Goal: Task Accomplishment & Management: Use online tool/utility

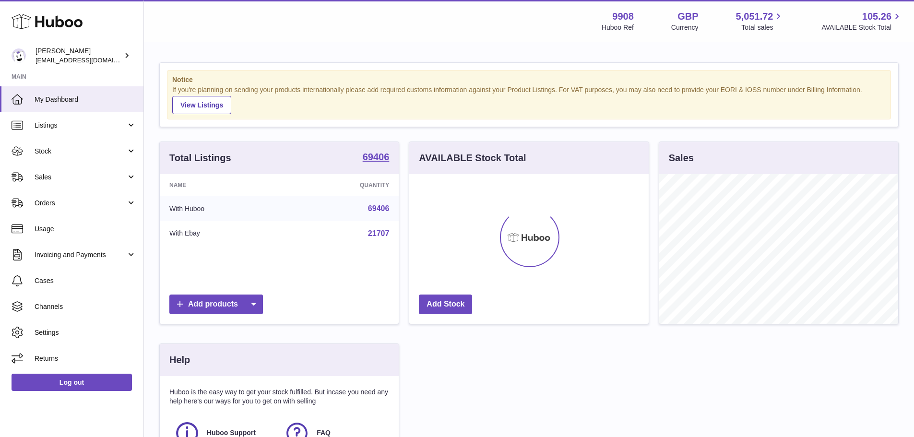
scroll to position [150, 242]
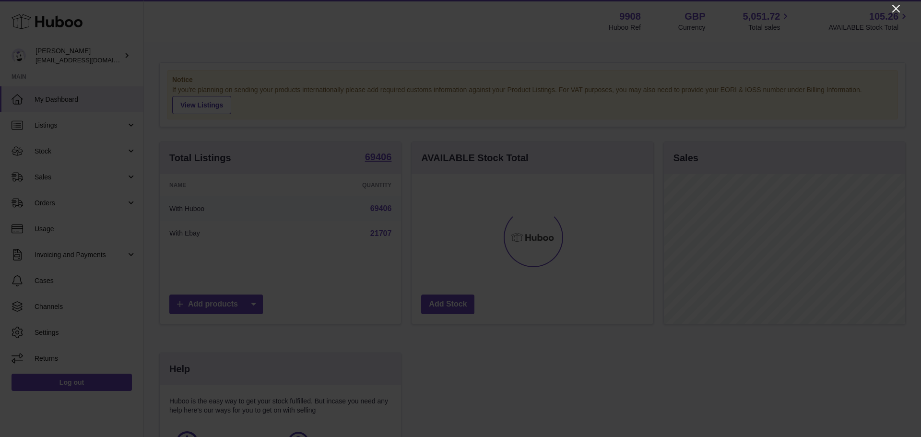
click at [894, 7] on icon "Close" at bounding box center [896, 9] width 8 height 8
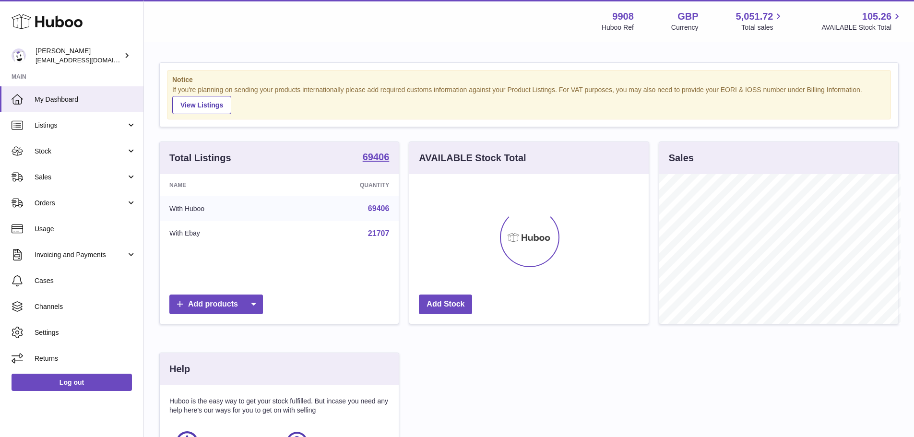
scroll to position [479560, 479471]
click at [110, 130] on span "Listings" at bounding box center [81, 125] width 92 height 9
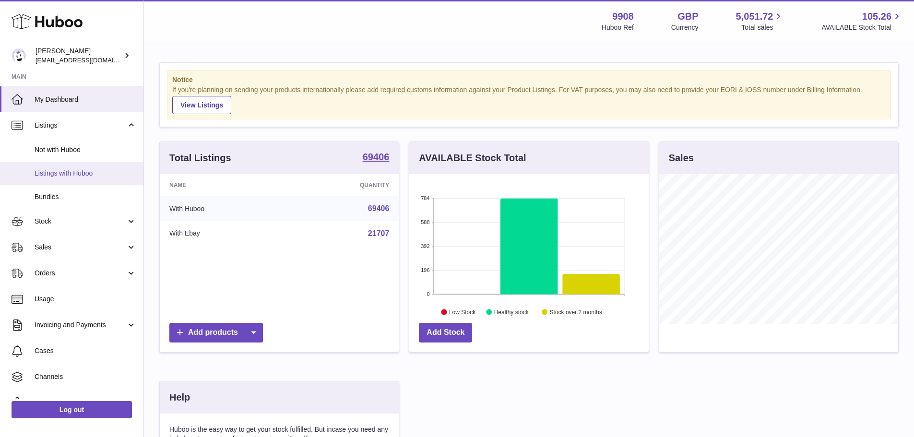
click at [81, 181] on link "Listings with Huboo" at bounding box center [71, 174] width 143 height 24
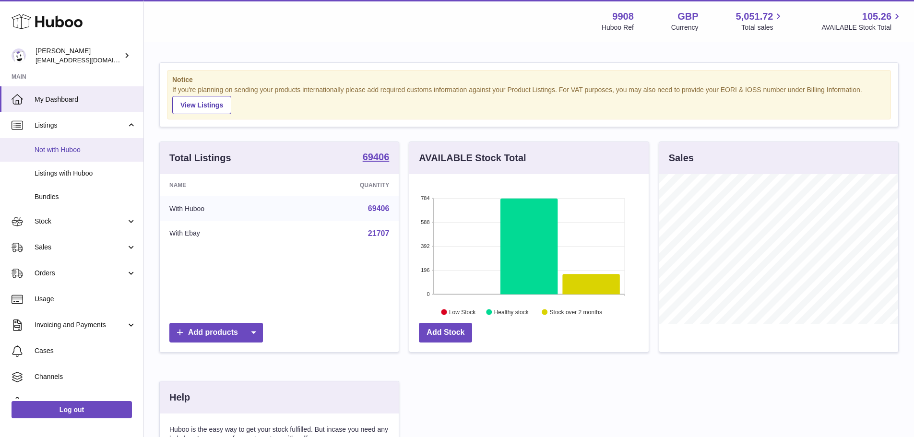
click at [81, 151] on span "Not with Huboo" at bounding box center [86, 149] width 102 height 9
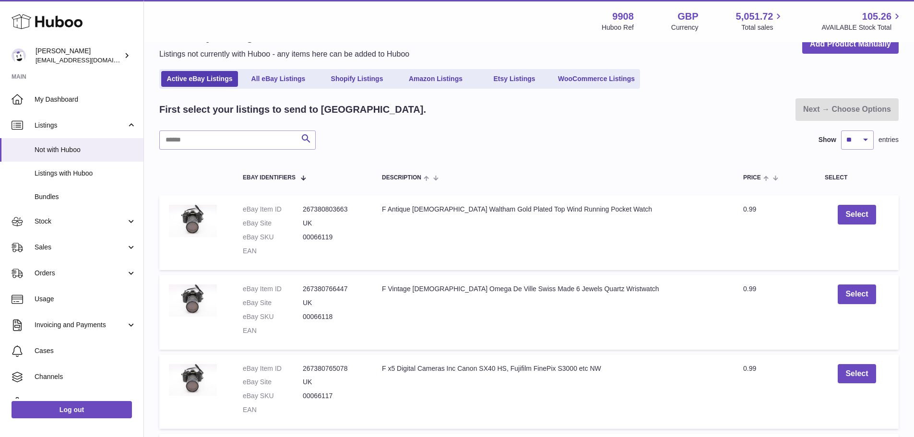
scroll to position [96, 0]
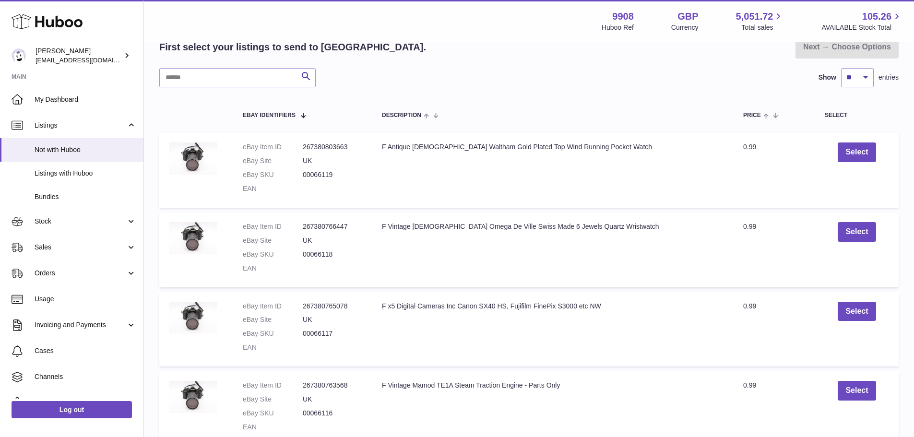
click at [338, 148] on dd "267380803663" at bounding box center [333, 146] width 60 height 9
click at [322, 176] on dd "00066119" at bounding box center [333, 174] width 60 height 9
copy dd "00066119"
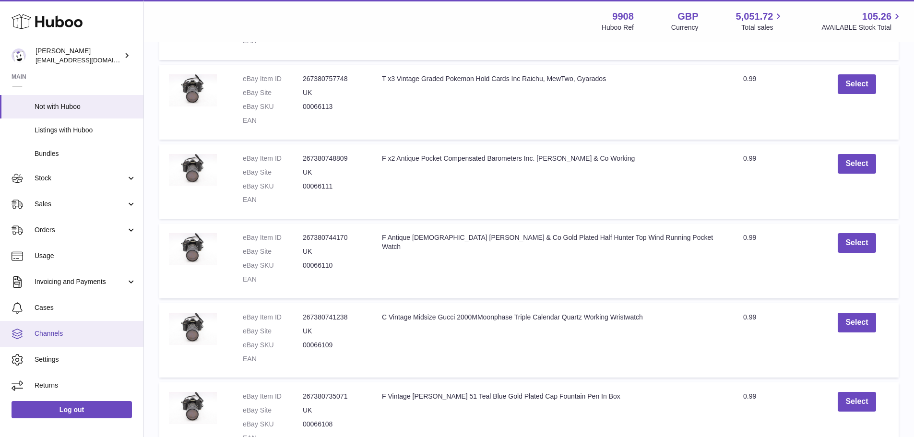
scroll to position [576, 0]
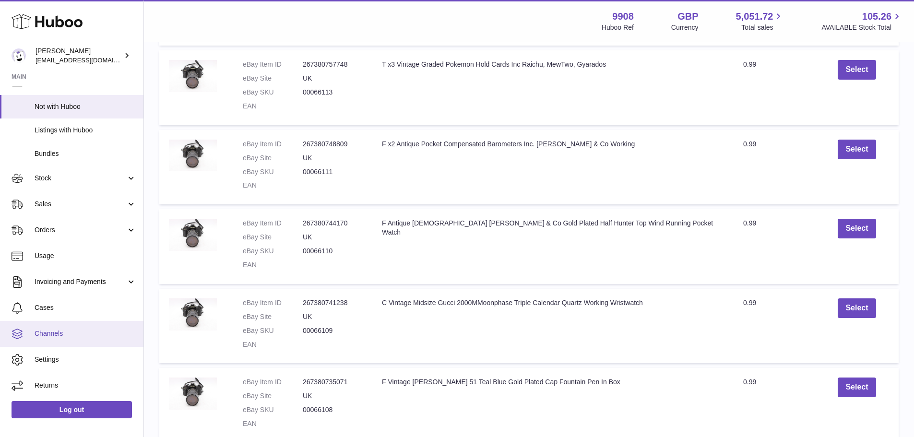
click at [69, 334] on span "Channels" at bounding box center [86, 333] width 102 height 9
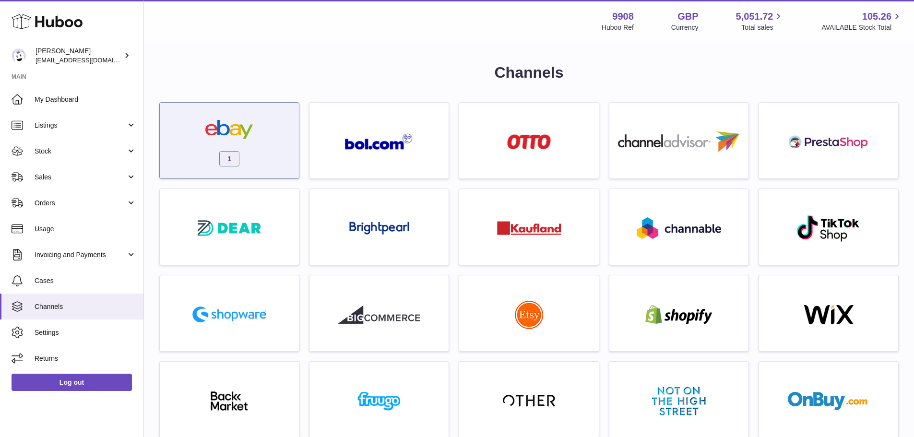
click at [207, 136] on img at bounding box center [230, 129] width 82 height 19
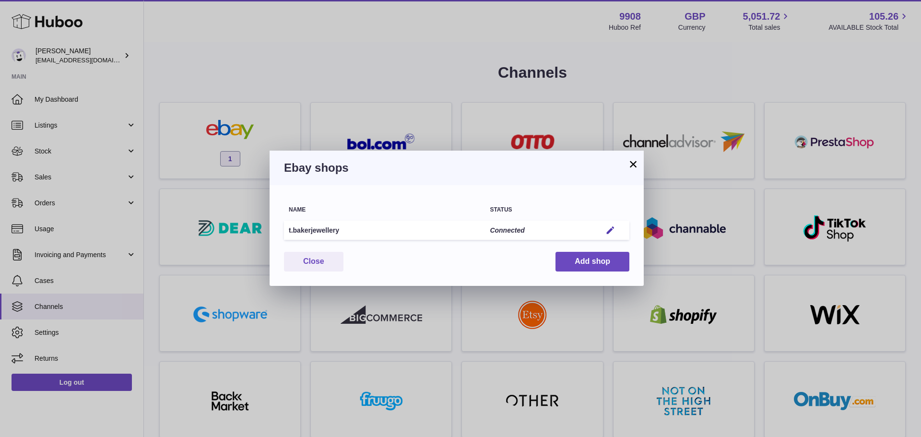
click at [629, 165] on button "×" at bounding box center [633, 164] width 12 height 12
